Goal: Information Seeking & Learning: Learn about a topic

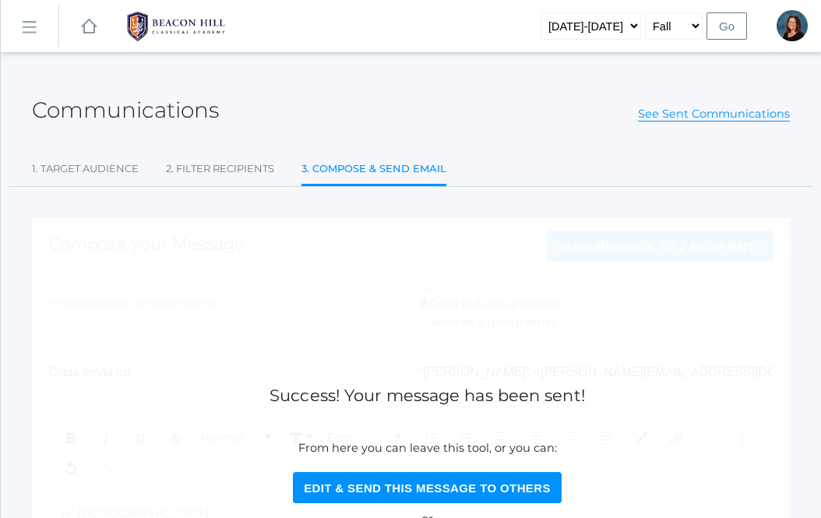
click at [19, 31] on link "icons/ui/navigation/hamburger Created with Sketch." at bounding box center [30, 26] width 58 height 42
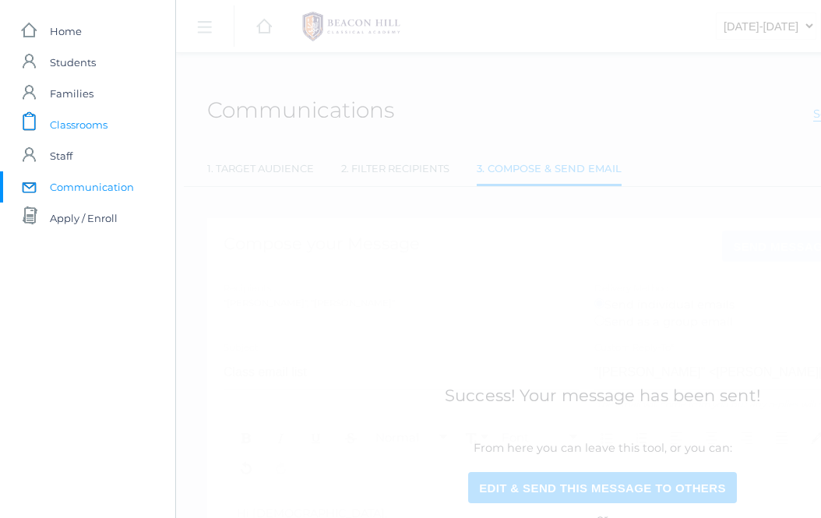
click at [52, 129] on span "Classrooms" at bounding box center [79, 124] width 58 height 31
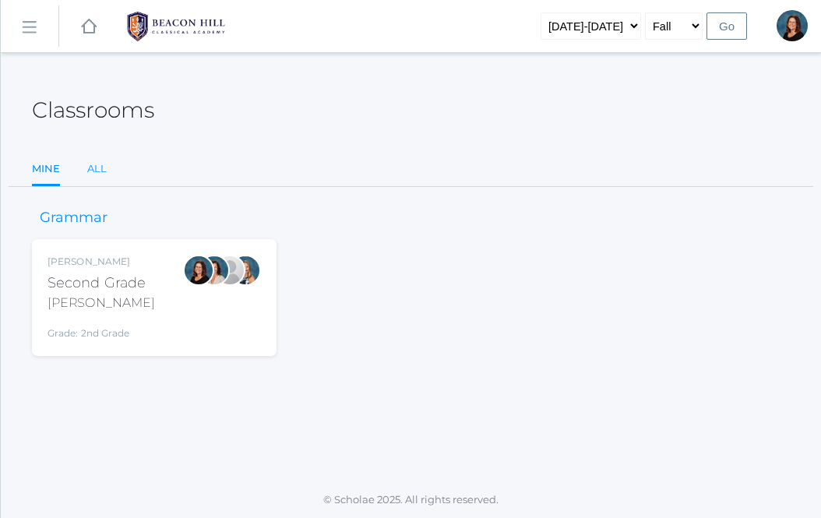
click at [94, 184] on link "All" at bounding box center [96, 168] width 19 height 31
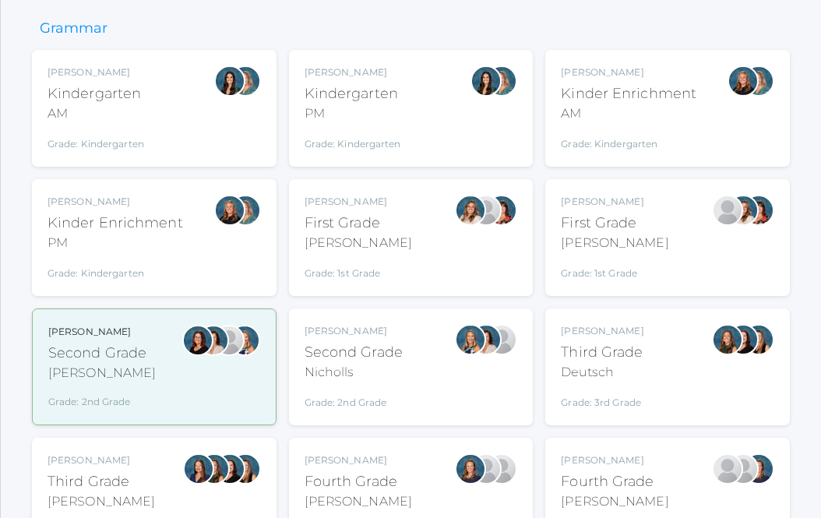
scroll to position [195, 0]
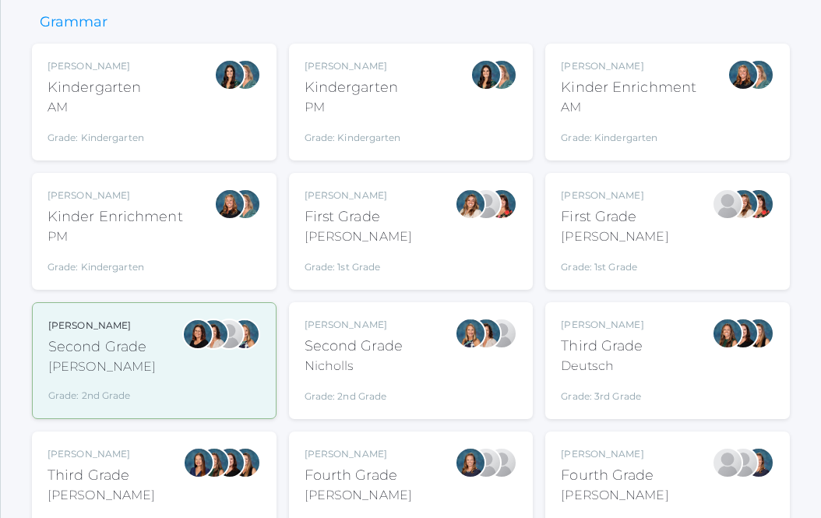
click at [414, 365] on div "[PERSON_NAME] Second Grade Nicholls Grade: 2nd Grade 02LA" at bounding box center [411, 361] width 213 height 86
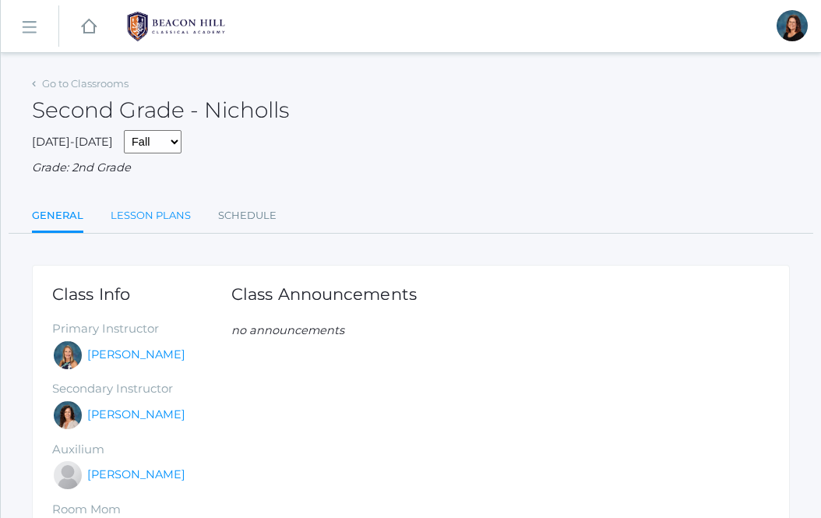
click at [157, 206] on link "Lesson Plans" at bounding box center [151, 215] width 80 height 31
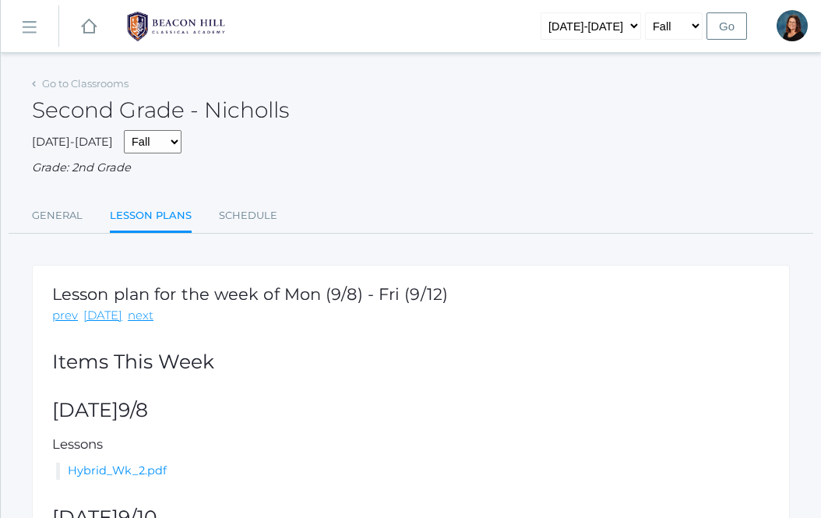
scroll to position [157, 0]
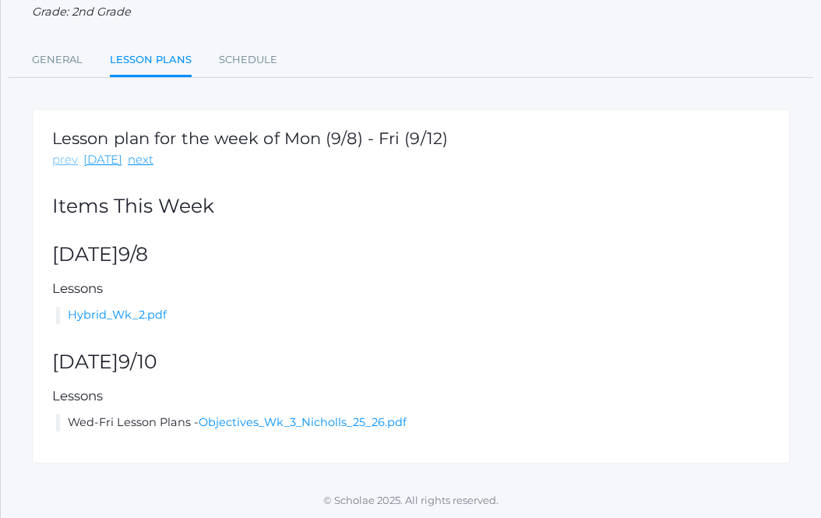
click at [69, 158] on link "prev" at bounding box center [65, 160] width 26 height 18
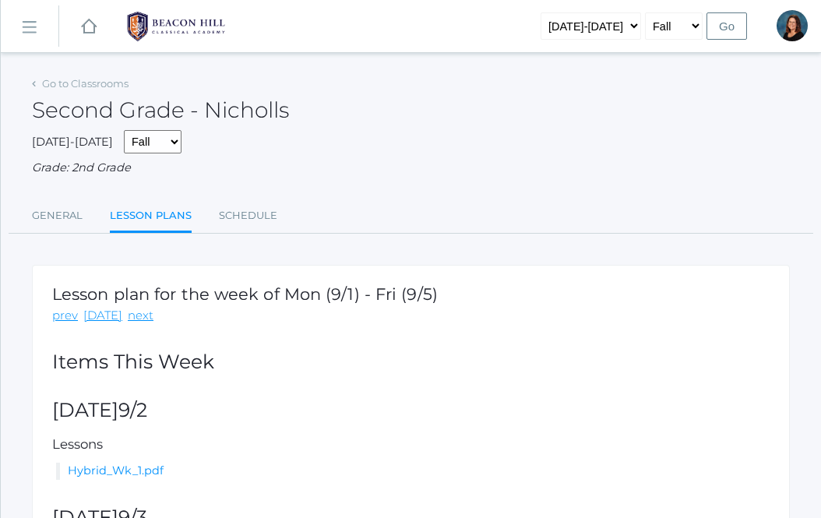
scroll to position [157, 0]
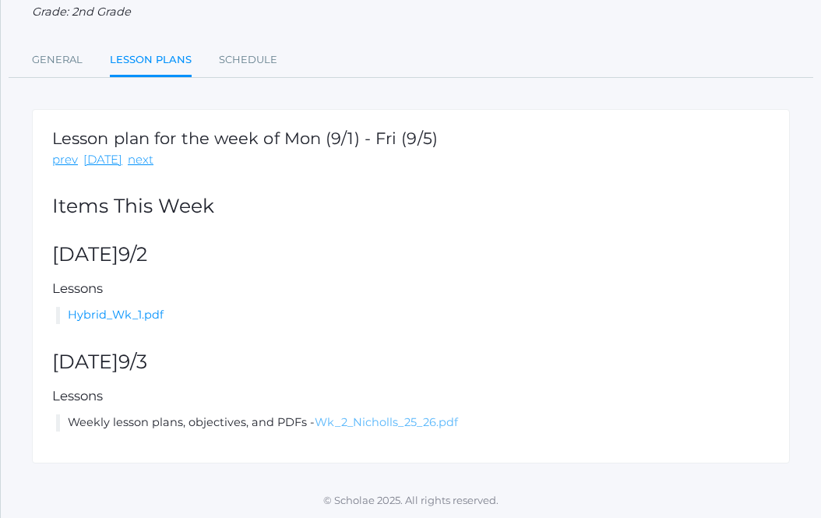
click at [360, 420] on link "Wk_2_Nicholls_25_26.pdf" at bounding box center [386, 422] width 143 height 14
click at [134, 163] on link "next" at bounding box center [141, 160] width 26 height 18
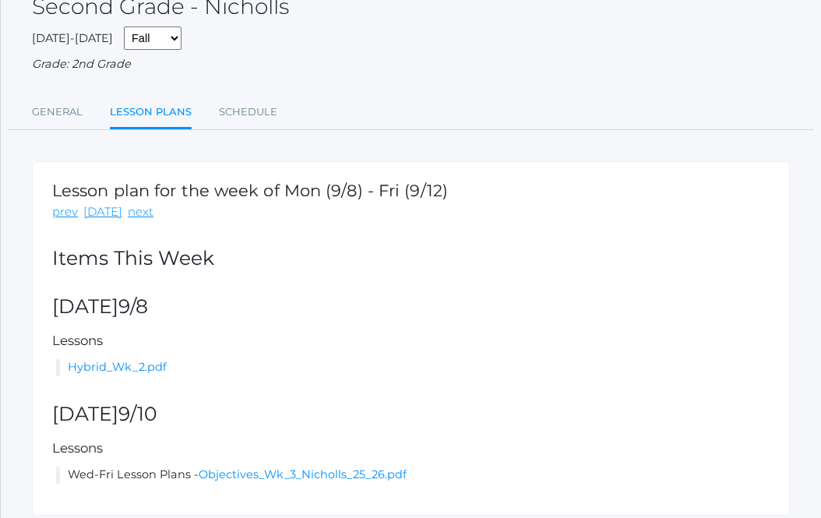
scroll to position [104, 0]
click at [104, 361] on link "Hybrid_Wk_2.pdf" at bounding box center [117, 366] width 99 height 14
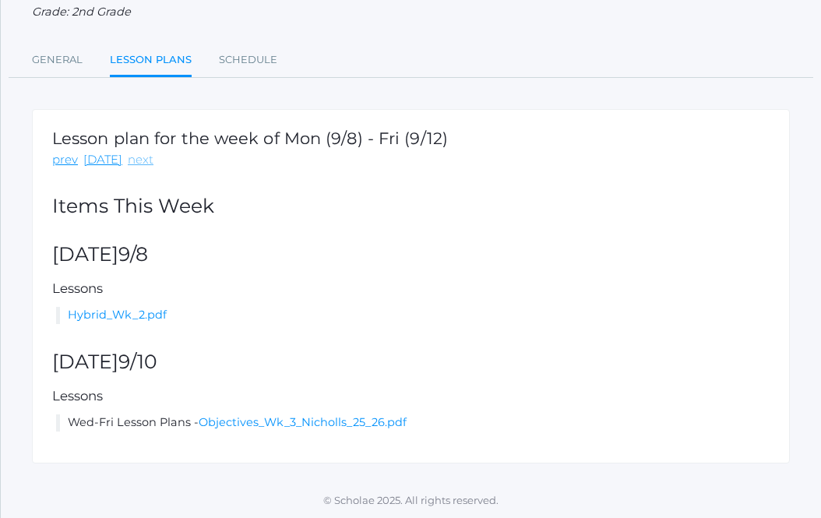
click at [129, 158] on link "next" at bounding box center [141, 160] width 26 height 18
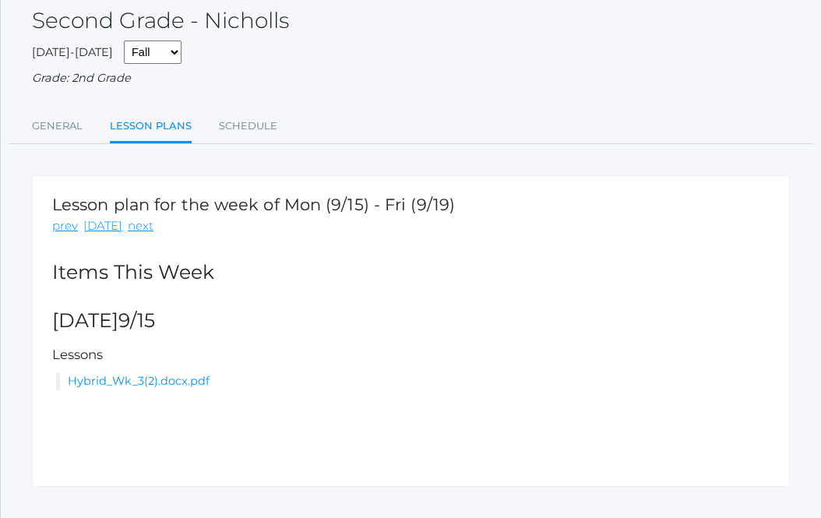
scroll to position [114, 0]
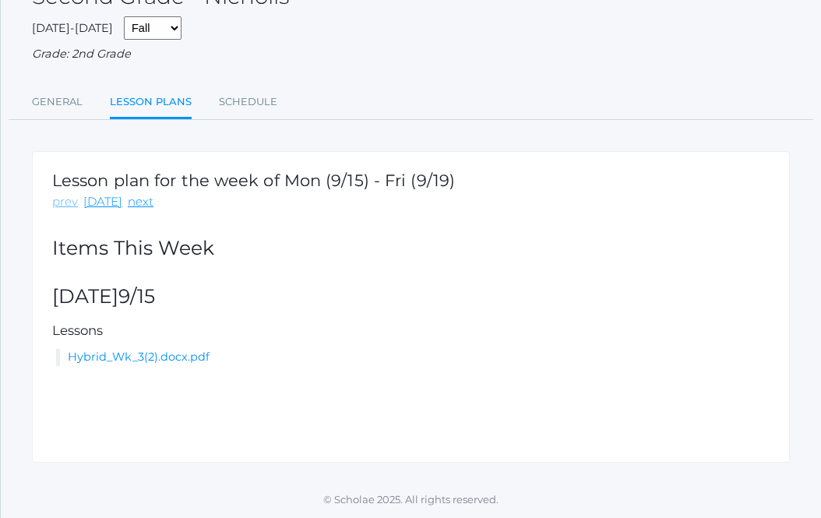
click at [63, 196] on link "prev" at bounding box center [65, 202] width 26 height 18
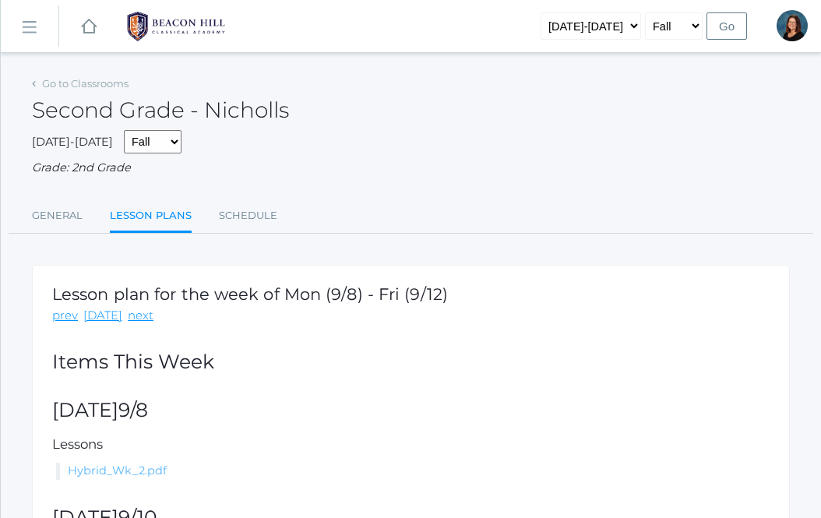
click at [116, 470] on link "Hybrid_Wk_2.pdf" at bounding box center [117, 470] width 99 height 14
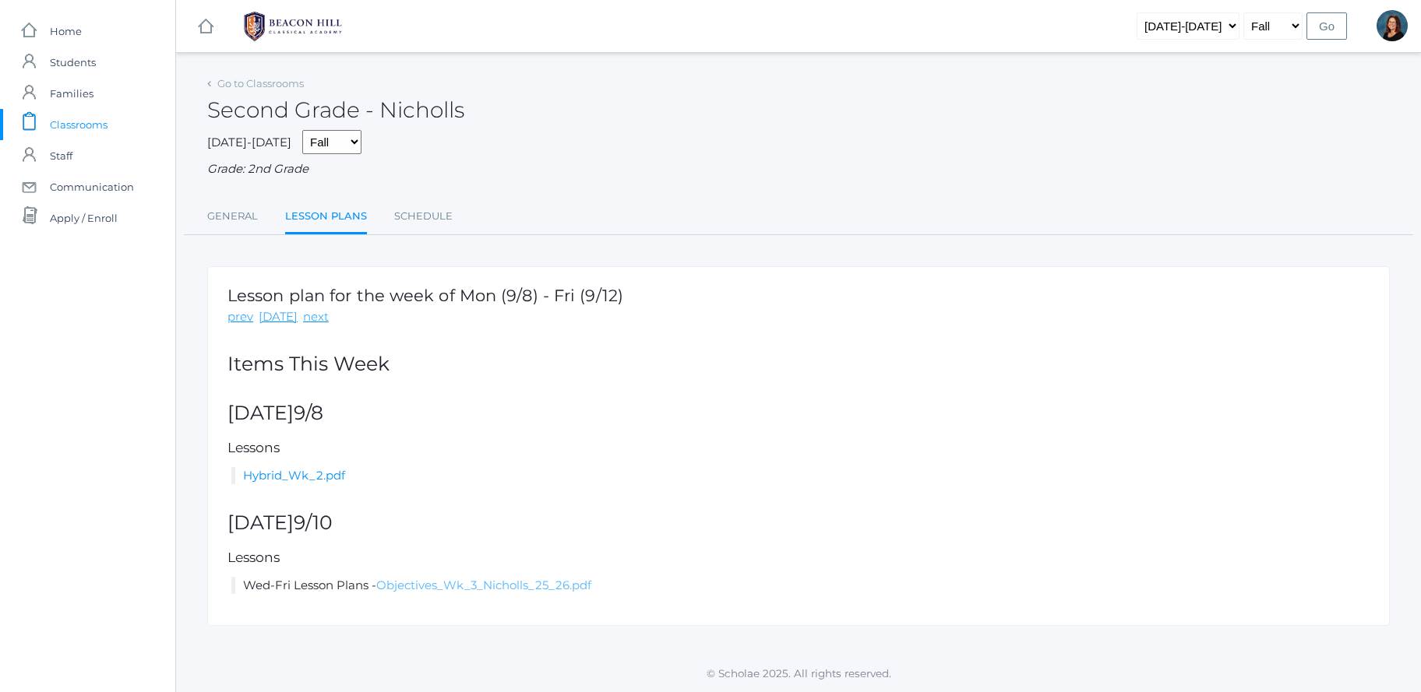
click at [467, 517] on link "Objectives_Wk_3_Nicholls_25_26.pdf" at bounding box center [483, 585] width 215 height 15
